Goal: Information Seeking & Learning: Compare options

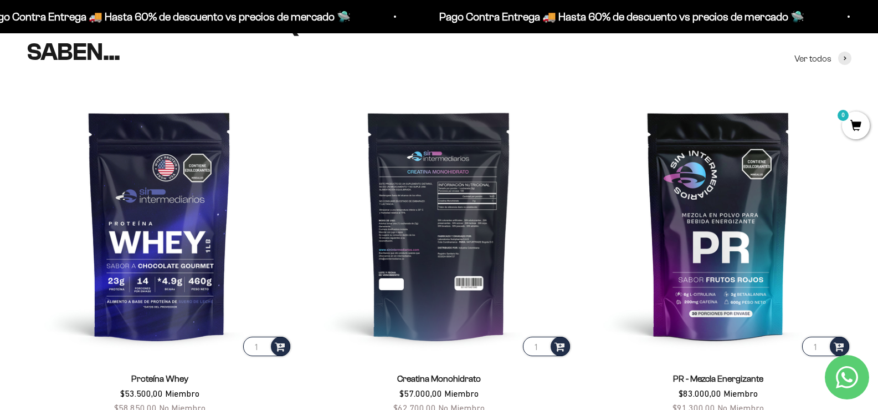
scroll to position [388, 0]
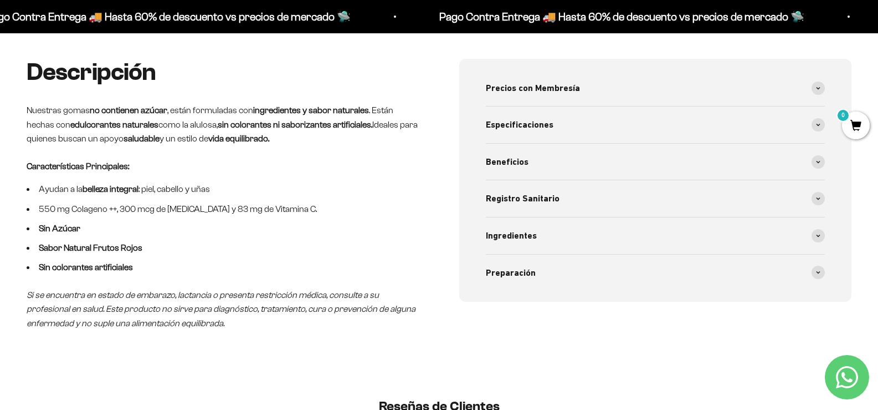
scroll to position [443, 0]
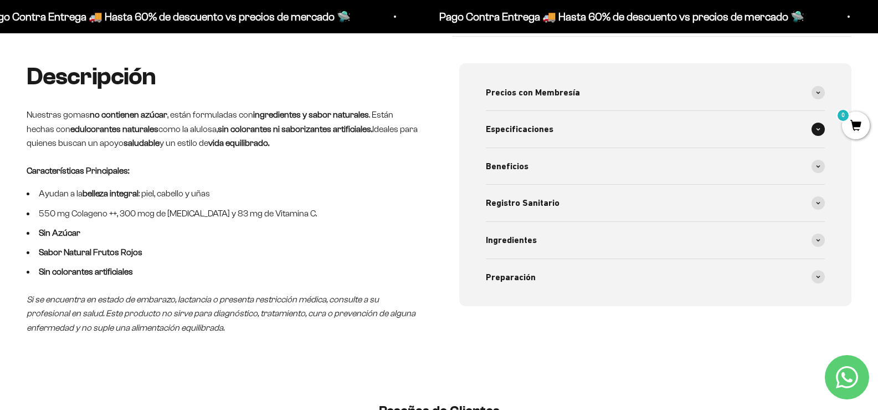
click at [822, 134] on span at bounding box center [818, 128] width 13 height 13
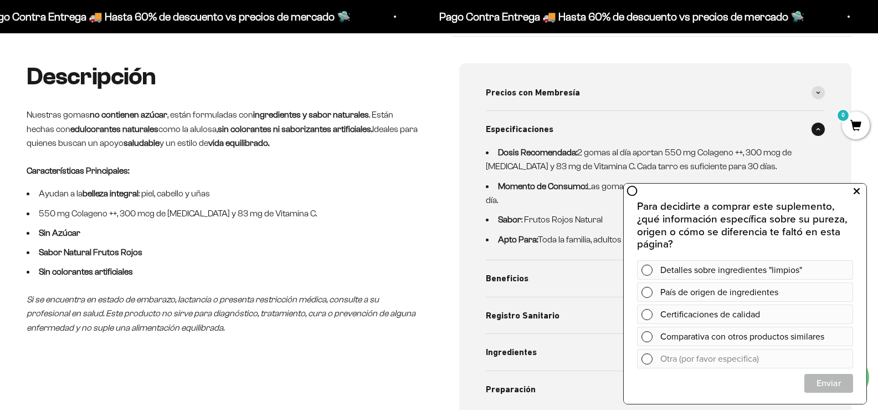
click at [855, 191] on icon at bounding box center [857, 191] width 6 height 14
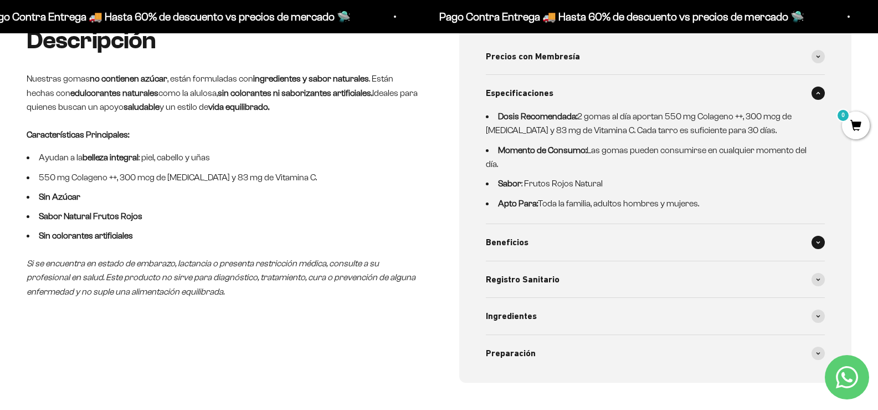
scroll to position [499, 0]
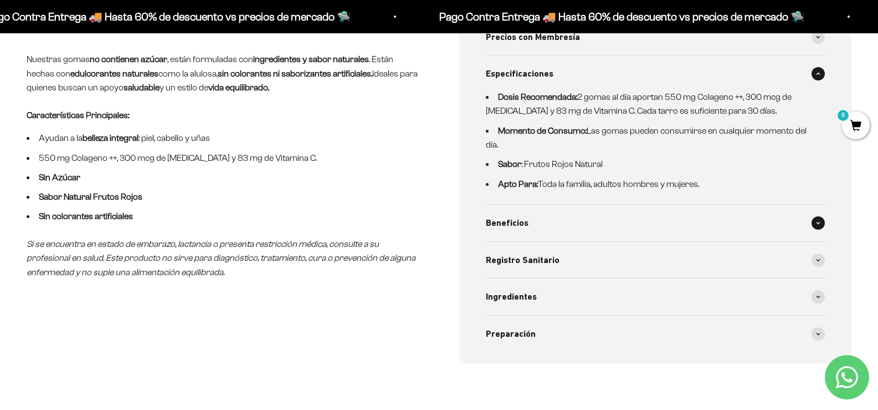
click at [816, 227] on span at bounding box center [818, 222] width 13 height 13
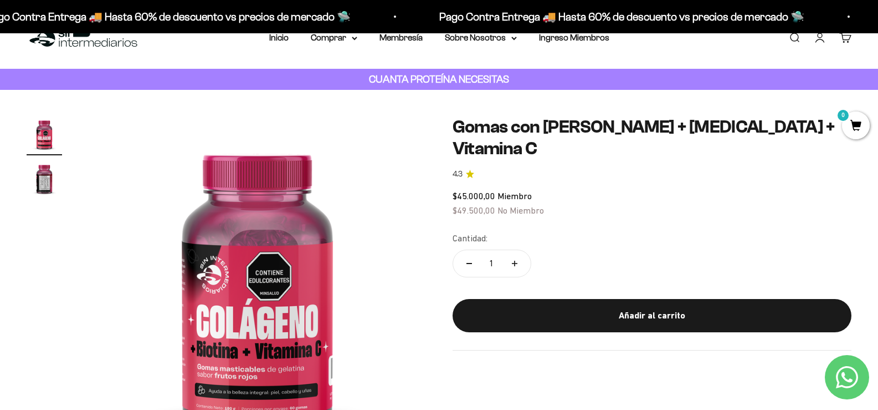
scroll to position [0, 0]
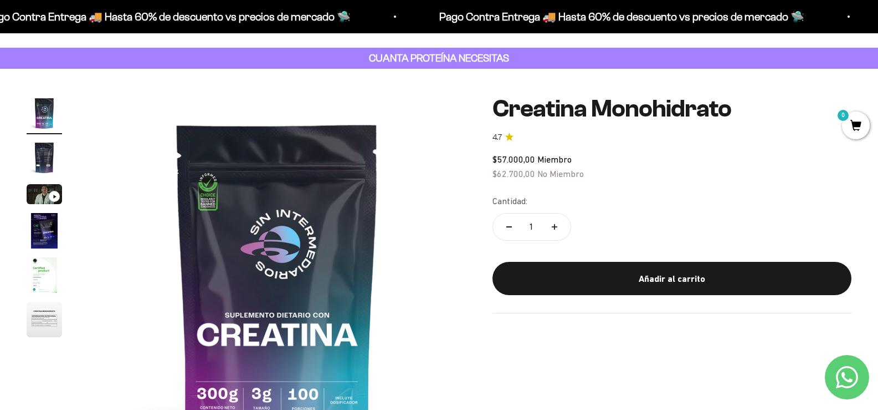
scroll to position [111, 0]
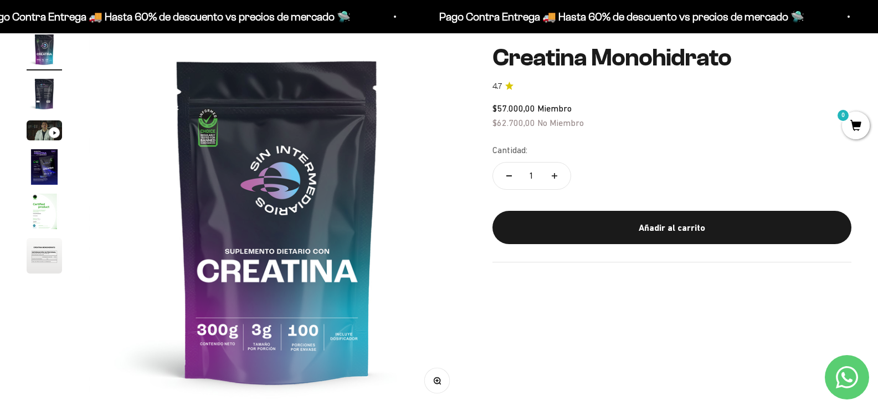
click at [45, 216] on img "Ir al artículo 5" at bounding box center [44, 210] width 35 height 35
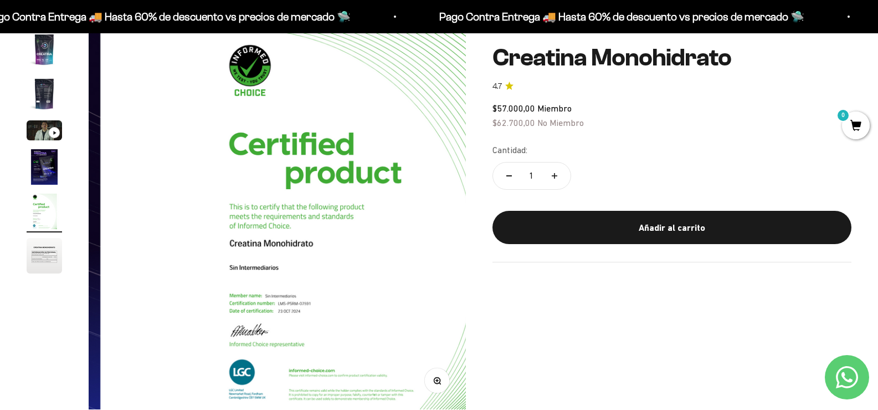
scroll to position [0, 1504]
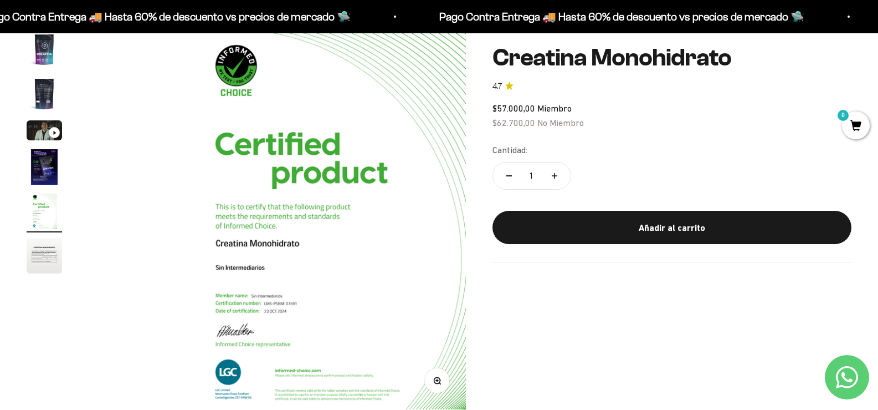
click at [47, 263] on img "Ir al artículo 6" at bounding box center [44, 255] width 35 height 35
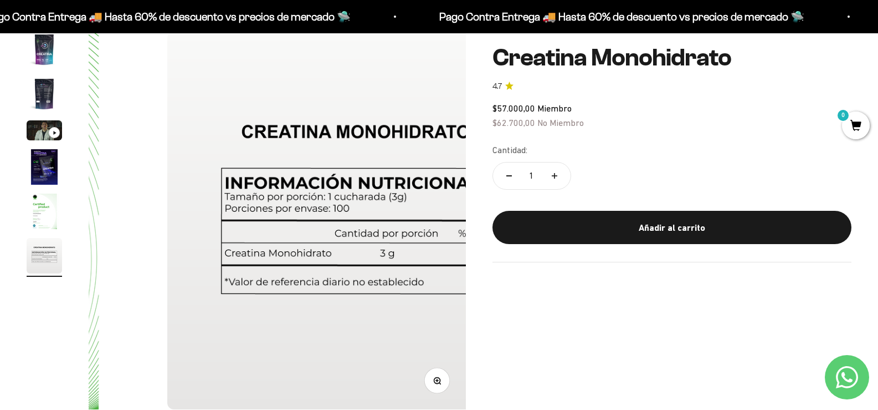
scroll to position [0, 1879]
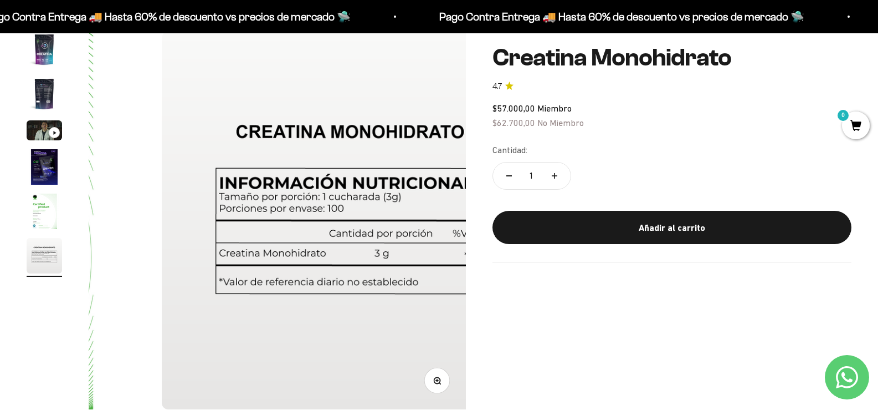
click at [43, 170] on img "Ir al artículo 4" at bounding box center [44, 166] width 35 height 35
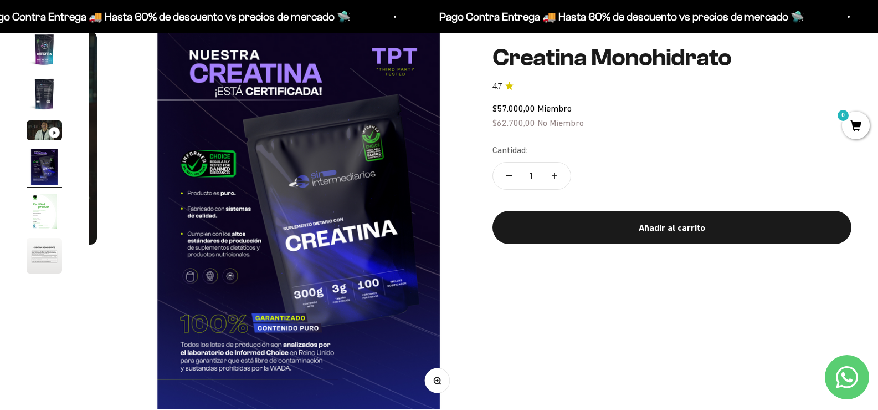
scroll to position [0, 1127]
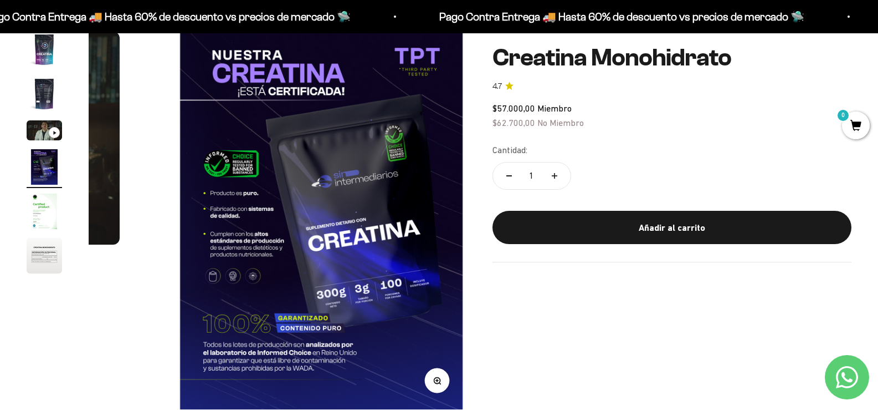
click at [280, 242] on img at bounding box center [321, 220] width 377 height 377
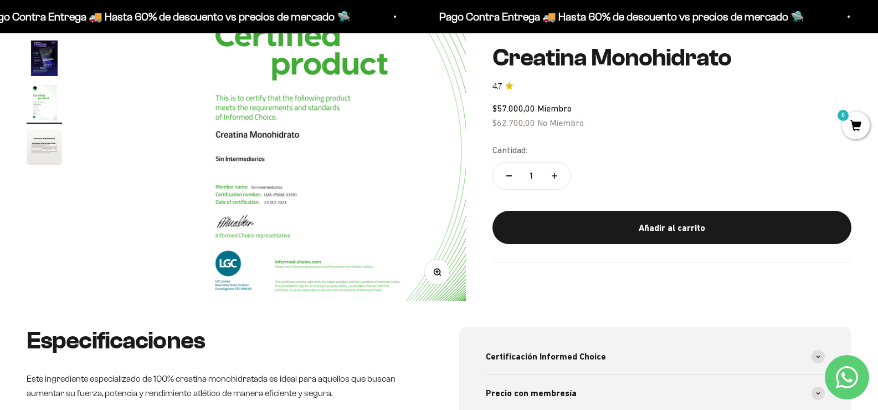
scroll to position [443, 0]
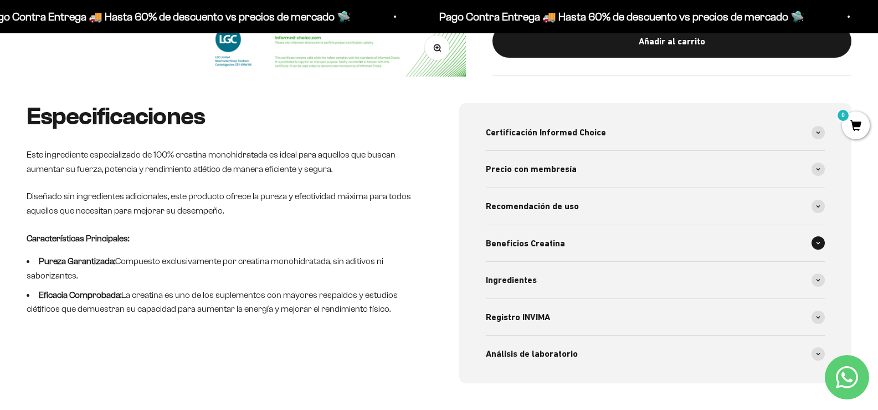
click at [555, 244] on span "Beneficios Creatina" at bounding box center [525, 243] width 79 height 14
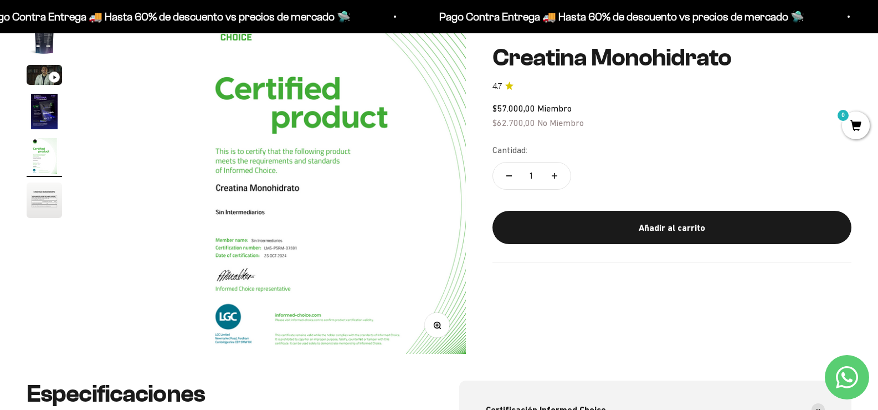
scroll to position [0, 0]
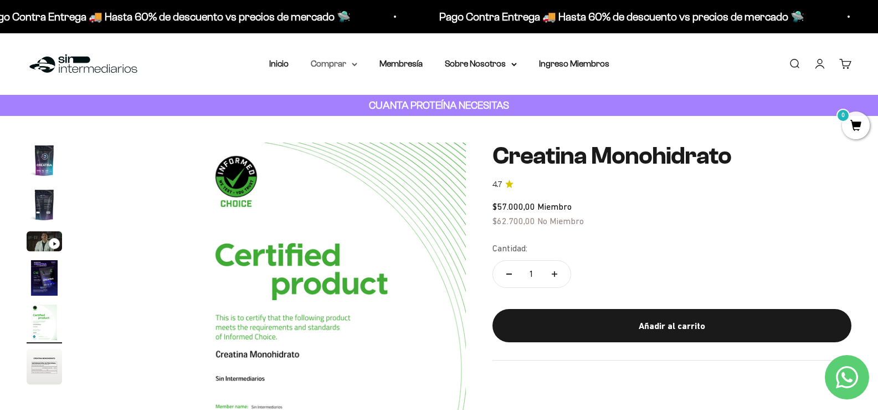
click at [349, 63] on summary "Comprar" at bounding box center [334, 64] width 47 height 14
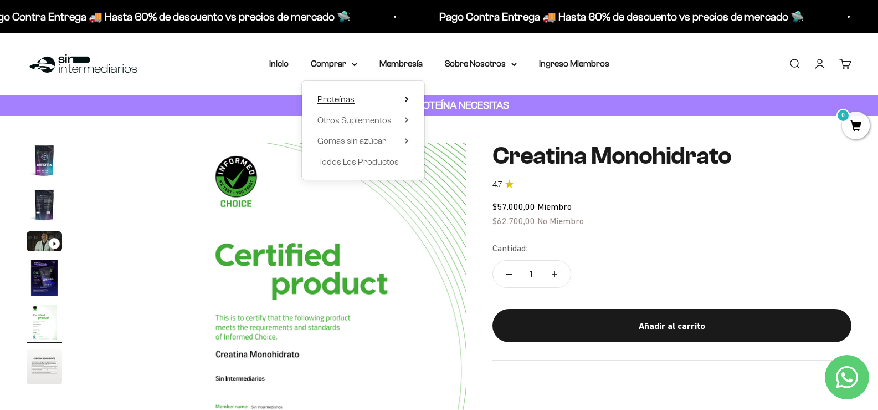
click at [329, 95] on span "Proteínas" at bounding box center [336, 98] width 37 height 9
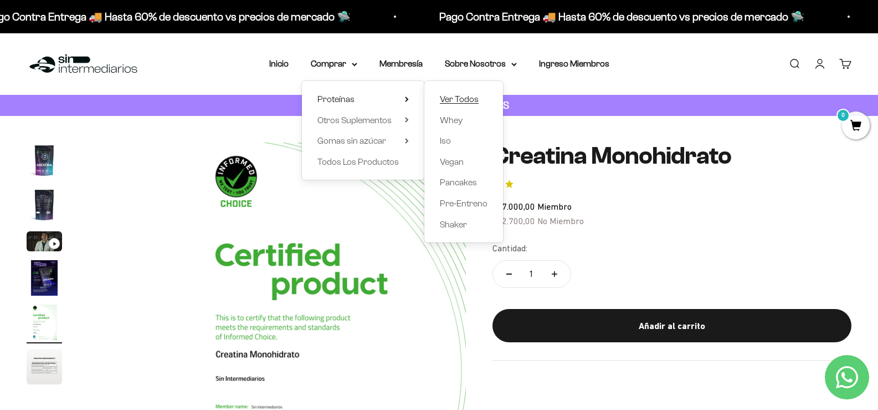
click at [462, 101] on span "Ver Todos" at bounding box center [459, 98] width 39 height 9
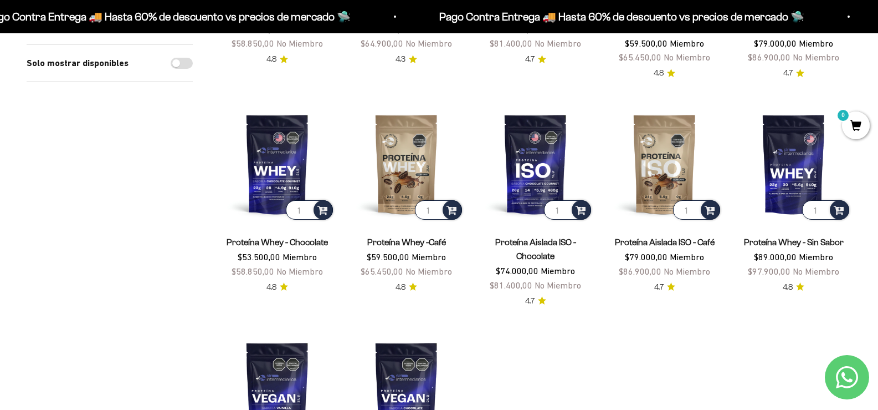
scroll to position [277, 0]
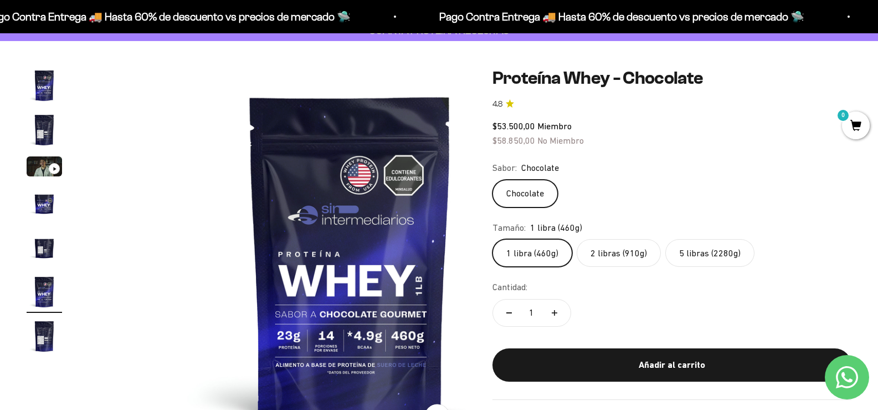
scroll to position [55, 0]
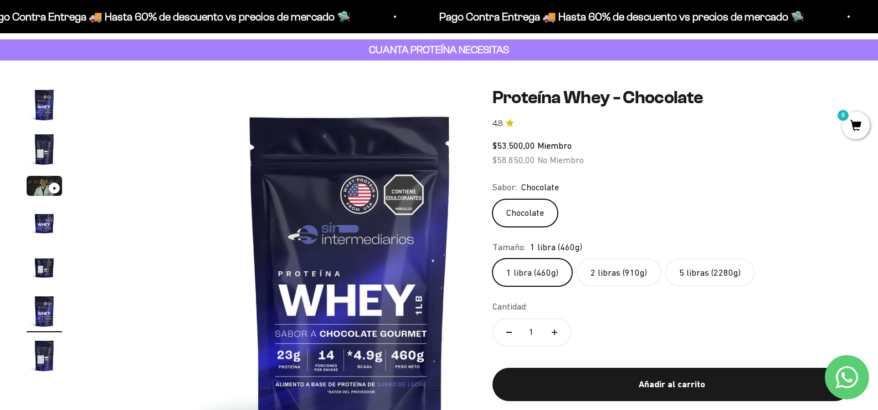
click at [635, 284] on label "2 libras (910g)" at bounding box center [619, 272] width 84 height 28
click at [493, 258] on input "2 libras (910g)" at bounding box center [492, 258] width 1 height 1
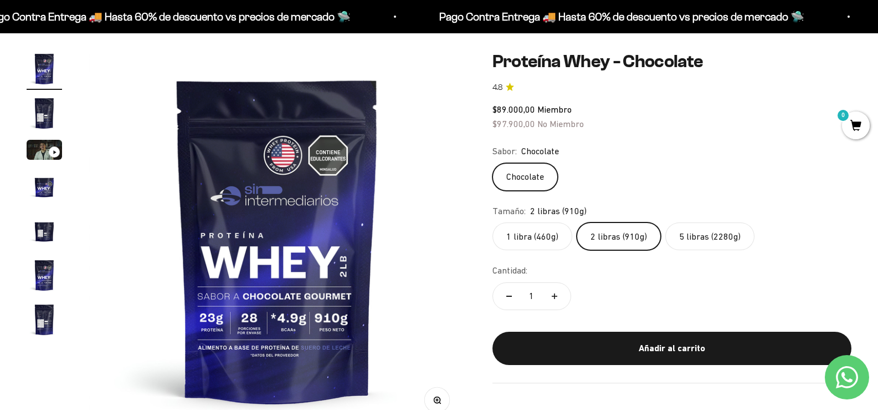
scroll to position [111, 0]
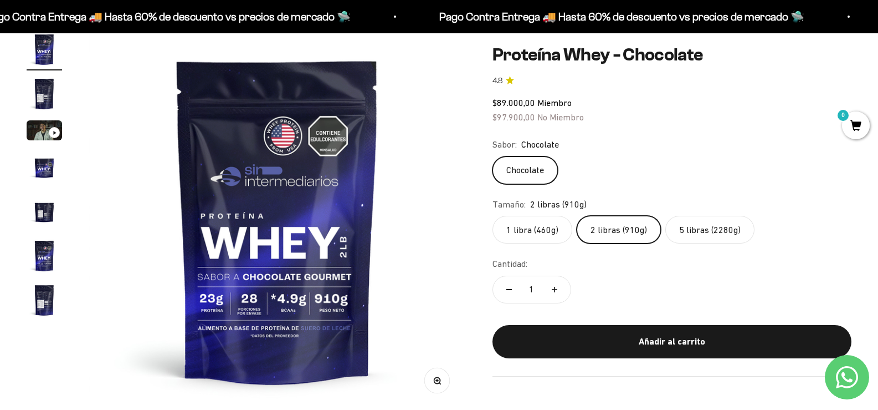
click at [728, 236] on label "5 libras (2280g)" at bounding box center [710, 230] width 89 height 28
click at [493, 216] on input "5 libras (2280g)" at bounding box center [492, 215] width 1 height 1
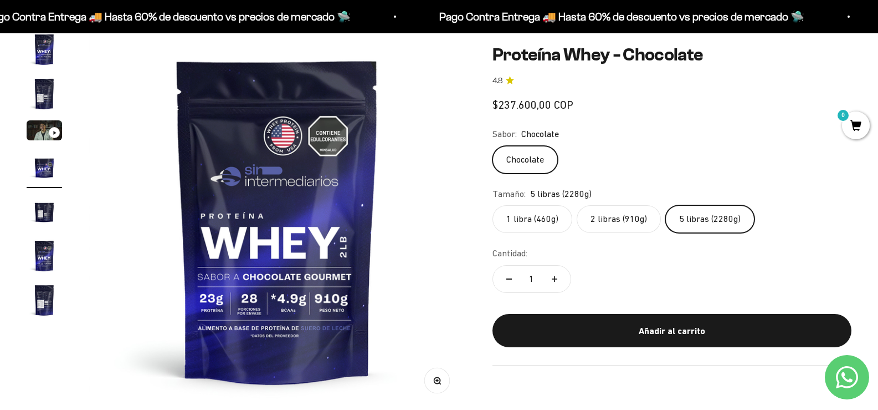
scroll to position [0, 1127]
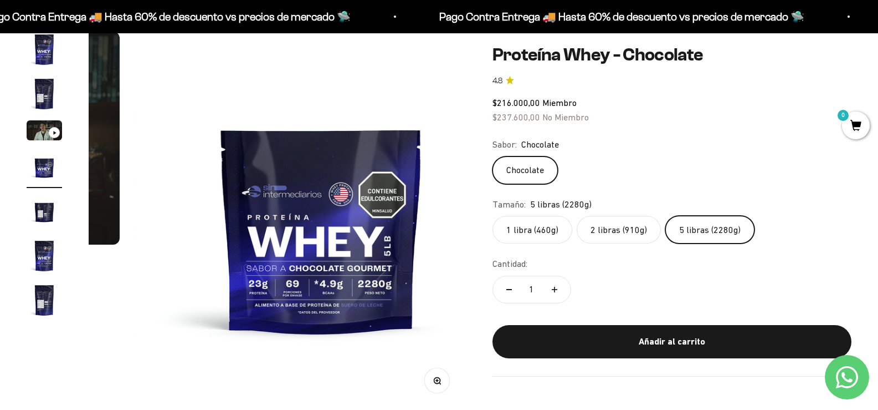
click at [636, 226] on label "2 libras (910g)" at bounding box center [619, 230] width 84 height 28
click at [493, 216] on input "2 libras (910g)" at bounding box center [492, 215] width 1 height 1
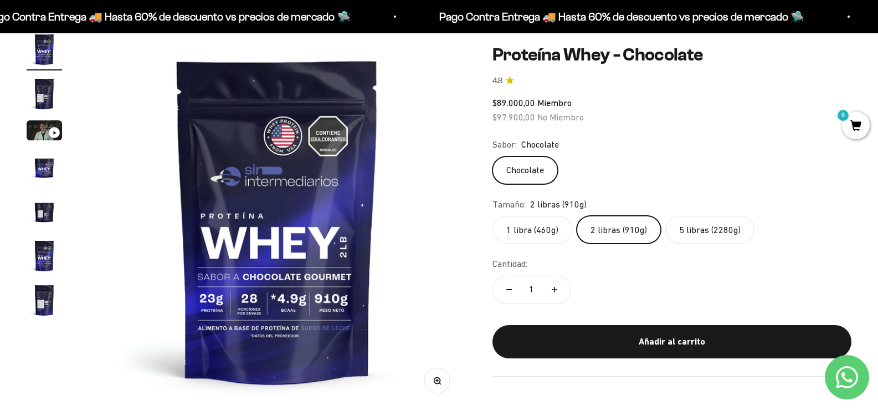
click at [555, 229] on label "1 libra (460g)" at bounding box center [533, 230] width 80 height 28
click at [493, 216] on input "1 libra (460g)" at bounding box center [492, 215] width 1 height 1
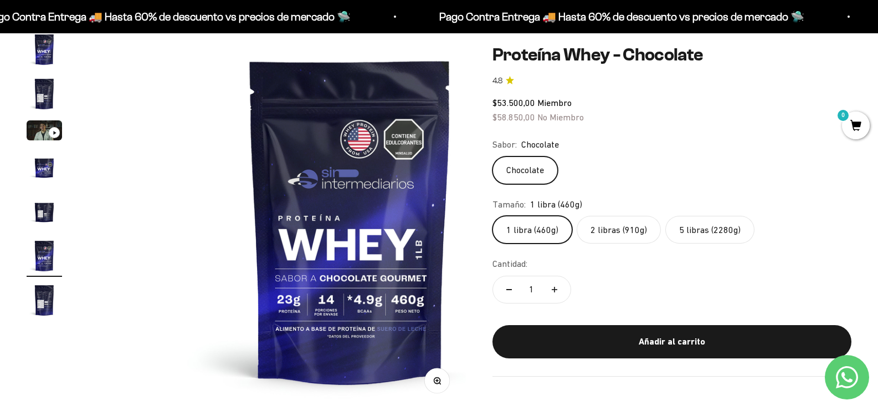
click at [623, 231] on label "2 libras (910g)" at bounding box center [619, 230] width 84 height 28
click at [493, 216] on input "2 libras (910g)" at bounding box center [492, 215] width 1 height 1
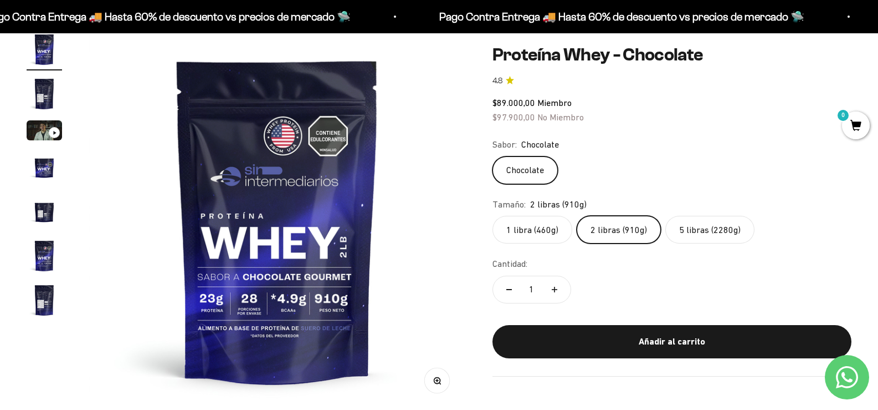
click at [44, 315] on img "Ir al artículo 7" at bounding box center [44, 299] width 35 height 35
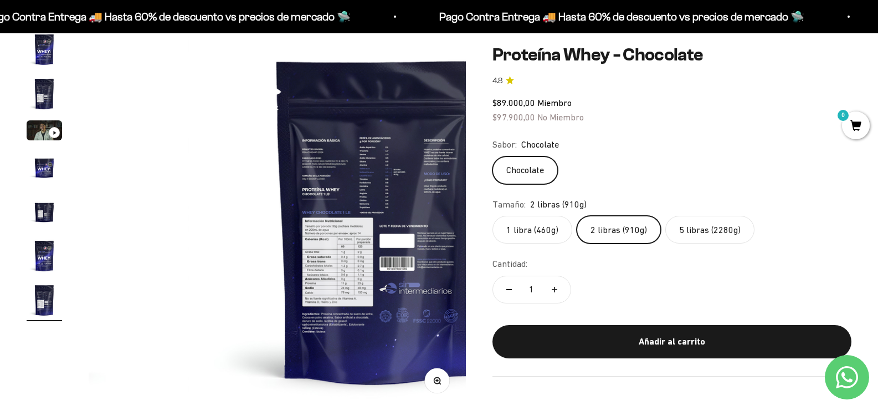
scroll to position [0, 2255]
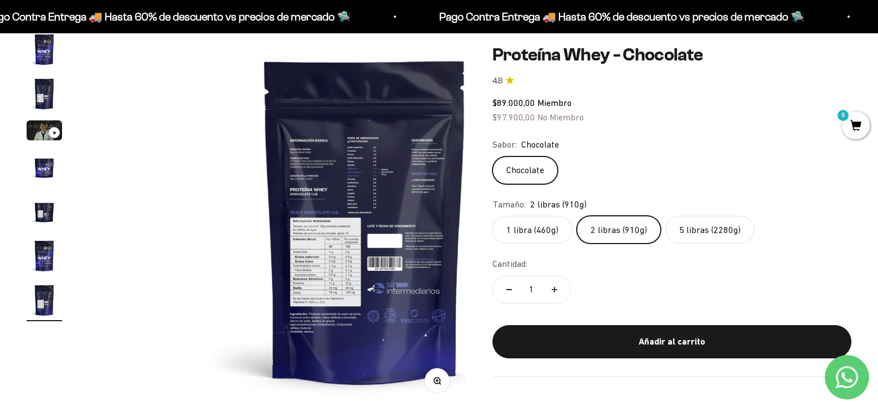
click at [428, 379] on button "Zoom" at bounding box center [437, 379] width 25 height 25
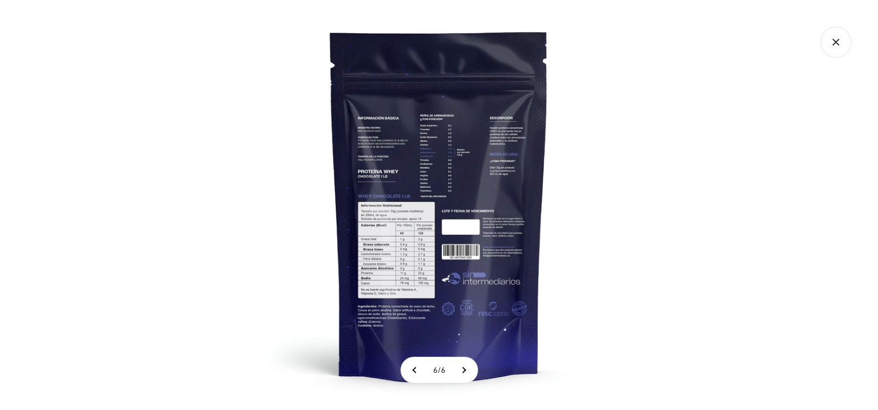
click at [438, 235] on img at bounding box center [439, 205] width 410 height 410
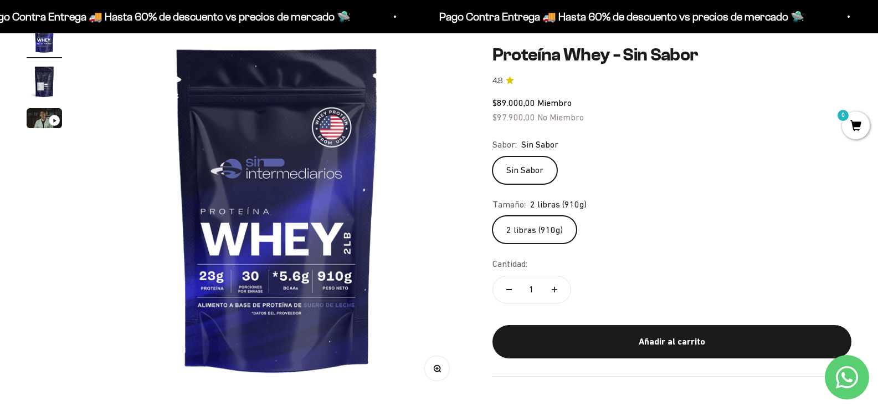
scroll to position [55, 0]
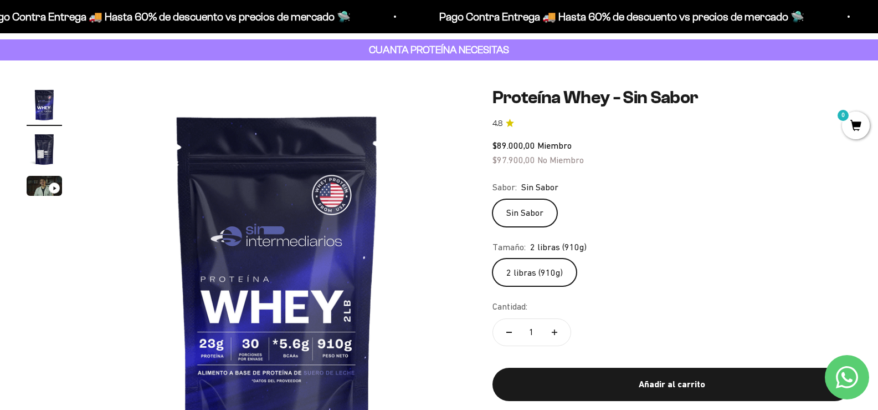
click at [44, 163] on img "Ir al artículo 2" at bounding box center [44, 148] width 35 height 35
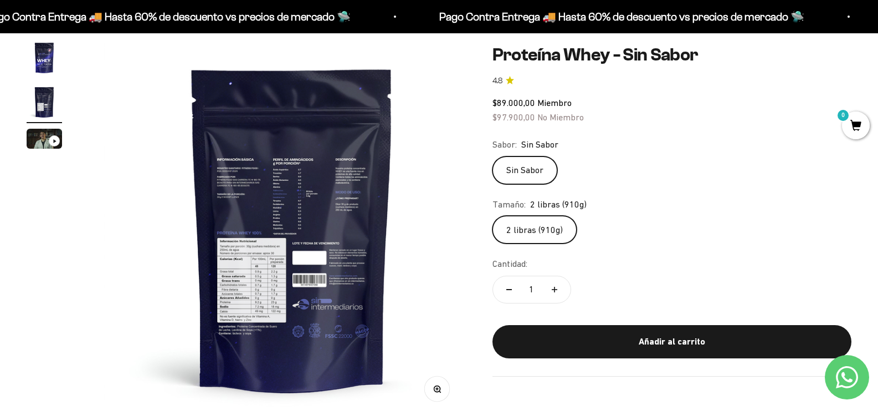
scroll to position [166, 0]
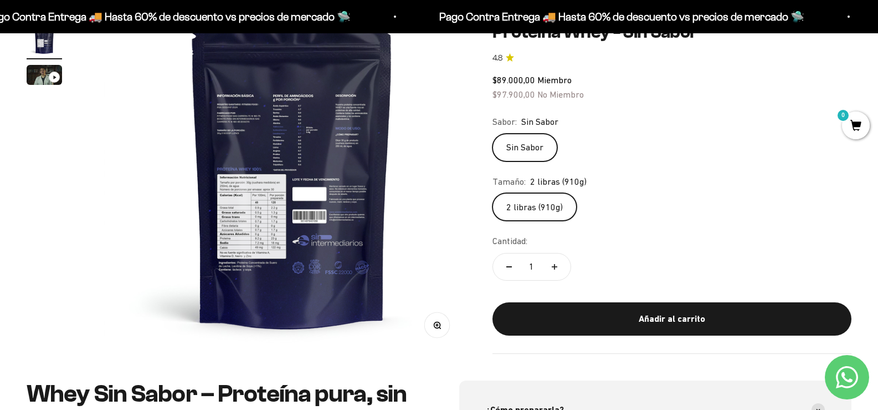
click at [434, 321] on circle "button" at bounding box center [437, 324] width 6 height 6
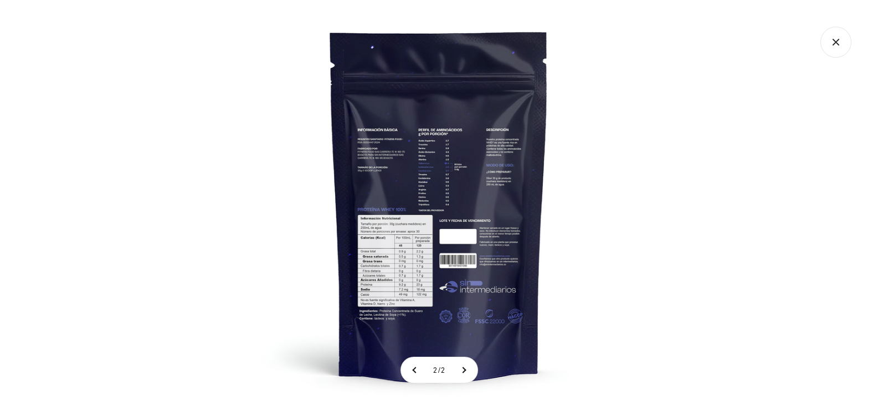
click at [434, 272] on img at bounding box center [439, 205] width 410 height 410
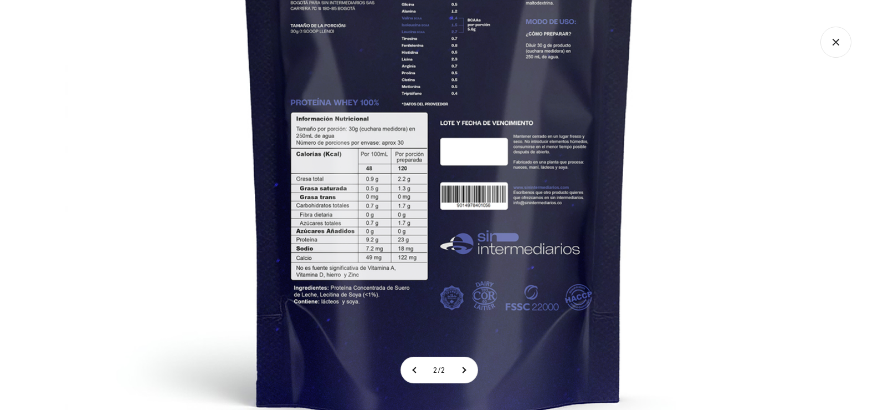
click at [402, 243] on img at bounding box center [439, 94] width 748 height 748
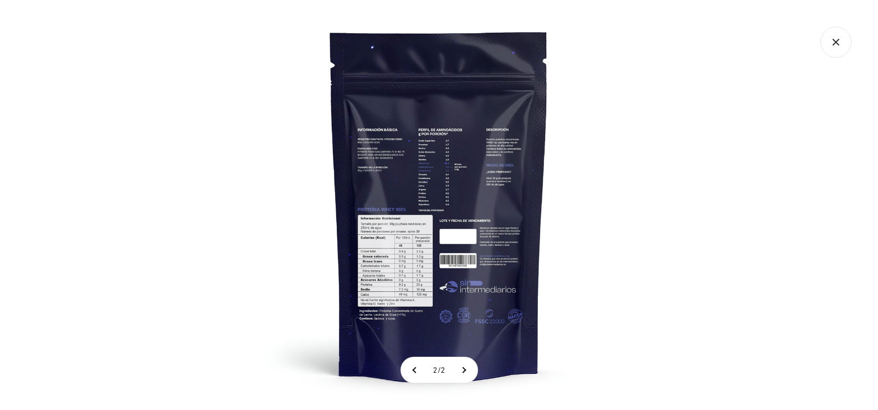
click at [402, 243] on img at bounding box center [439, 205] width 410 height 410
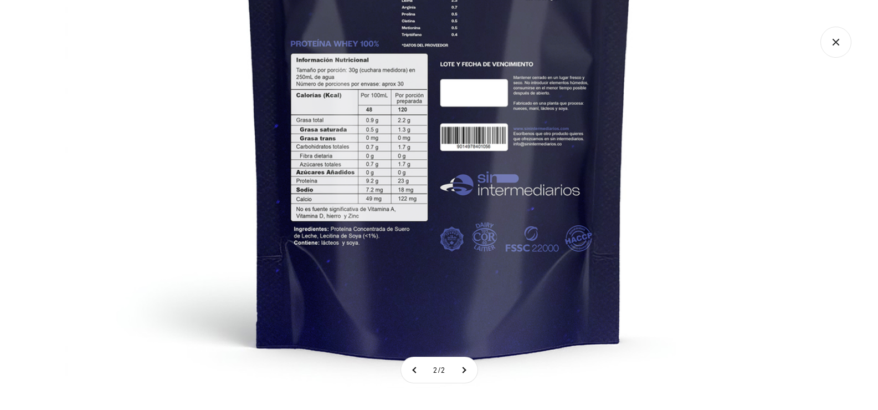
click at [181, 314] on img at bounding box center [439, 35] width 748 height 748
